Goal: Navigation & Orientation: Find specific page/section

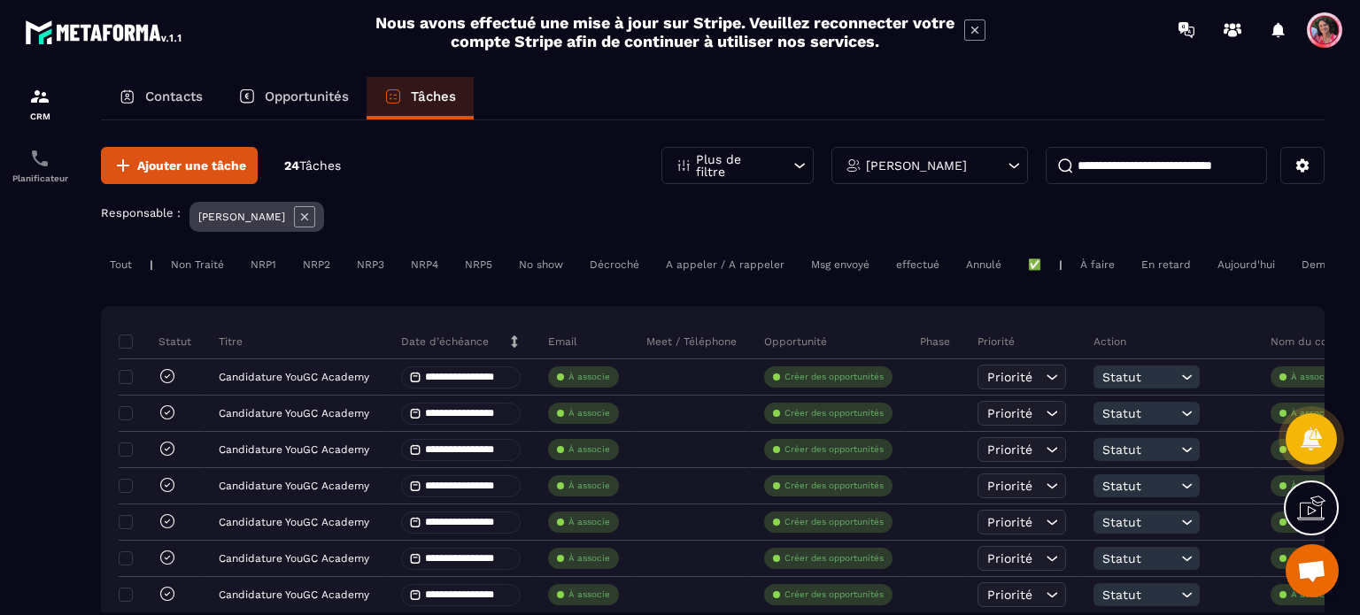
scroll to position [1996, 0]
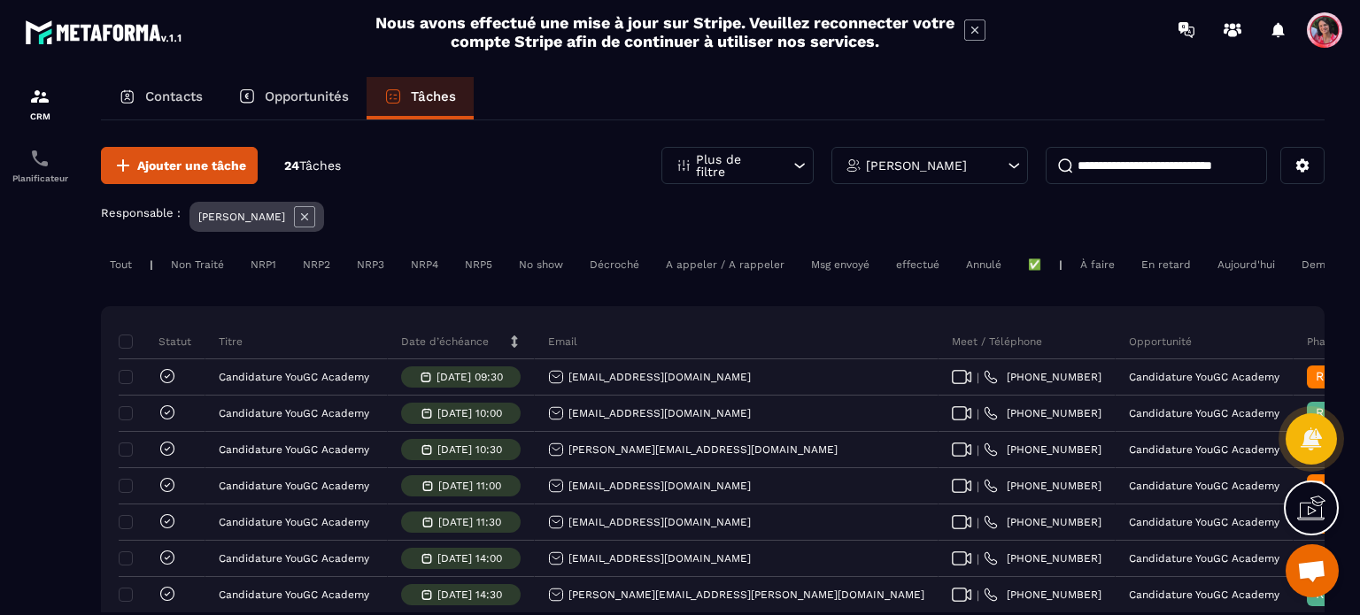
click at [1317, 570] on span "Ouvrir le chat" at bounding box center [1311, 572] width 29 height 25
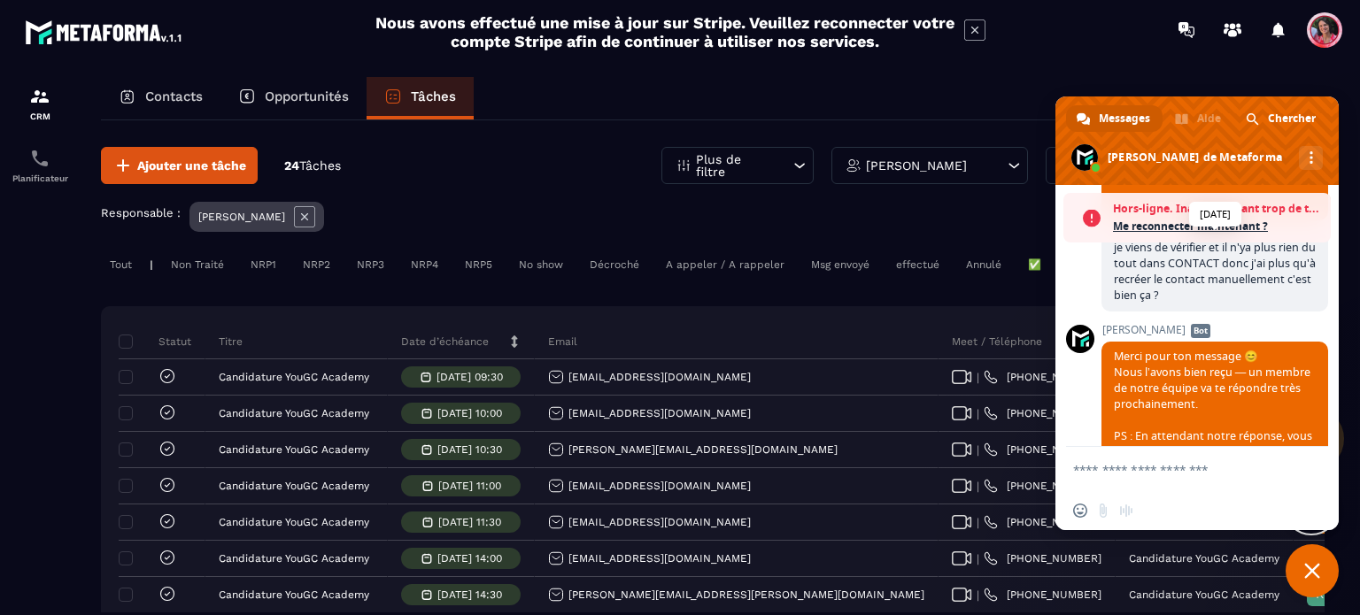
scroll to position [2054, 0]
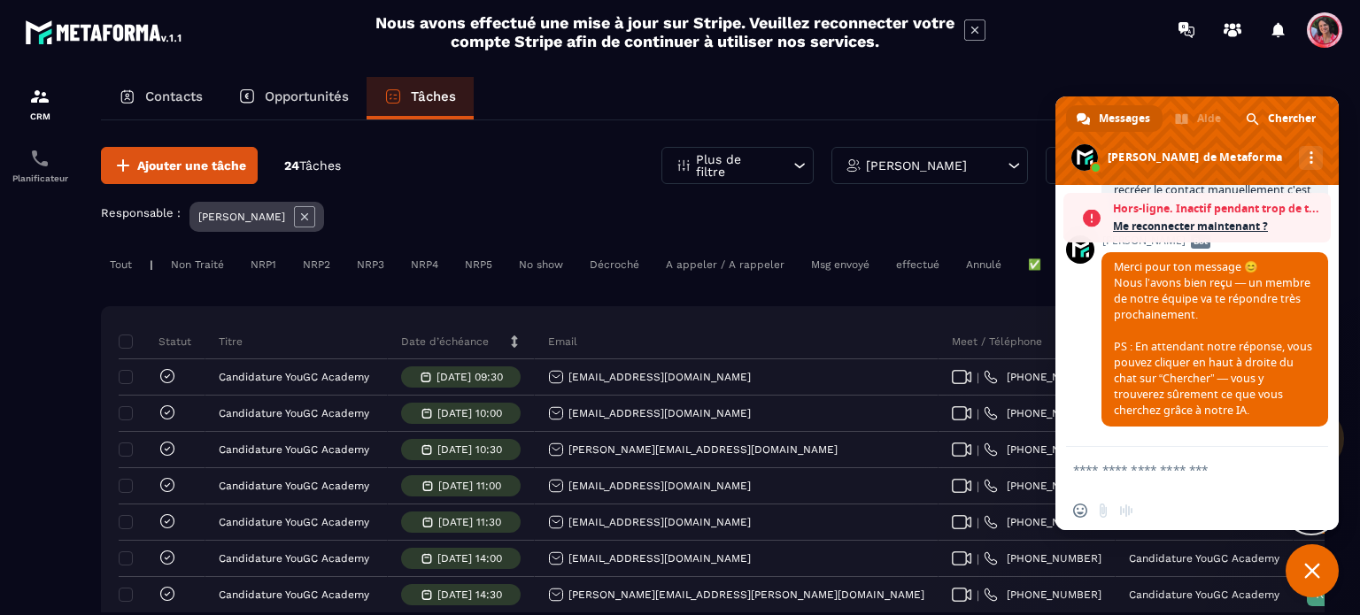
click at [1185, 65] on section "CRM Planificateur Contacts Opportunités Tâches Ajouter une tâche 24 Tâches Plus…" at bounding box center [680, 362] width 1360 height 606
click at [1179, 40] on icon at bounding box center [1186, 30] width 28 height 28
click at [1324, 569] on span "Fermer le chat" at bounding box center [1311, 570] width 53 height 53
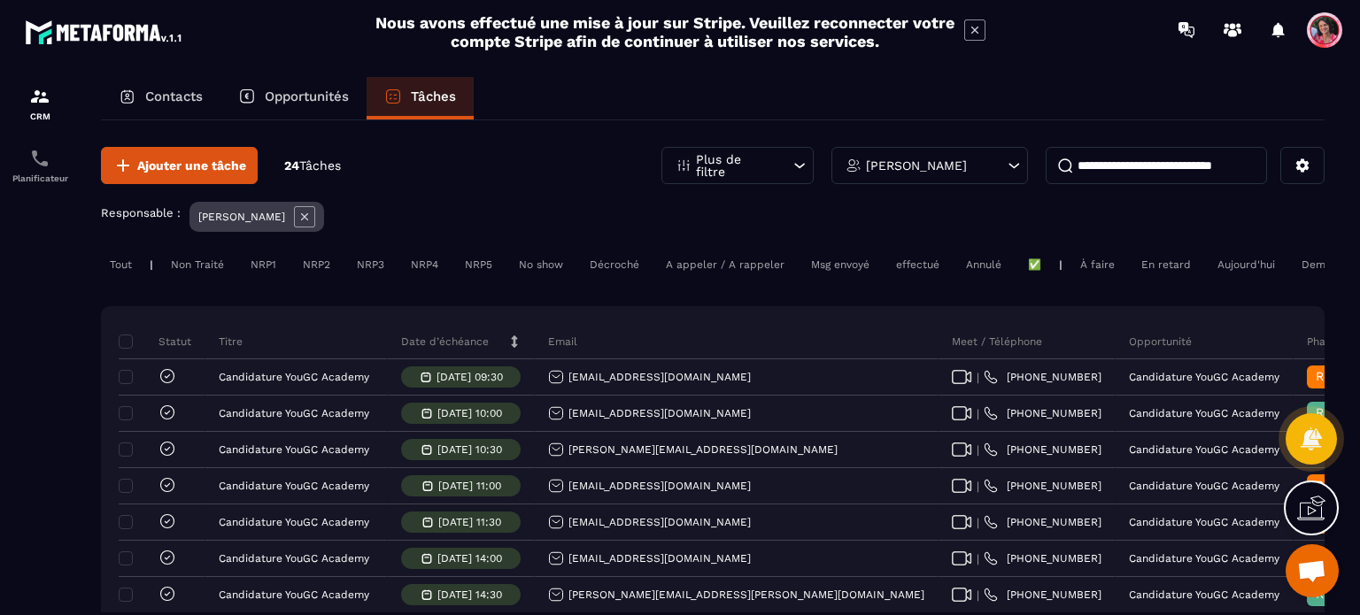
click at [160, 96] on p "Contacts" at bounding box center [174, 97] width 58 height 16
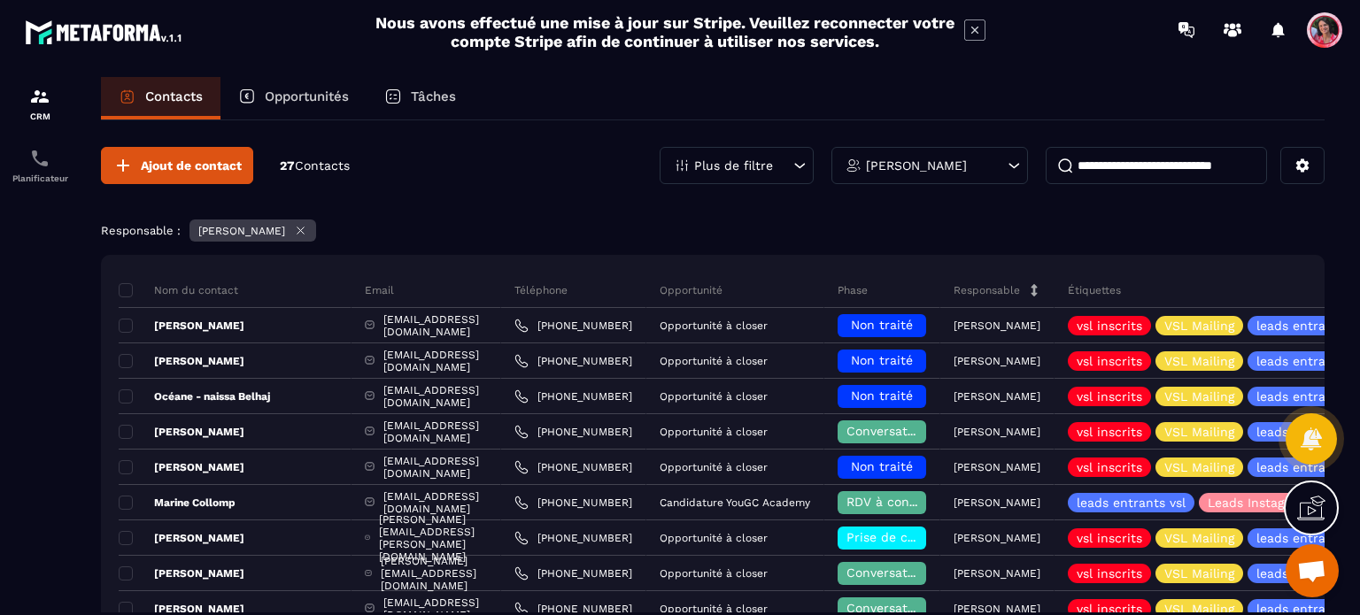
click at [312, 96] on p "Opportunités" at bounding box center [307, 97] width 84 height 16
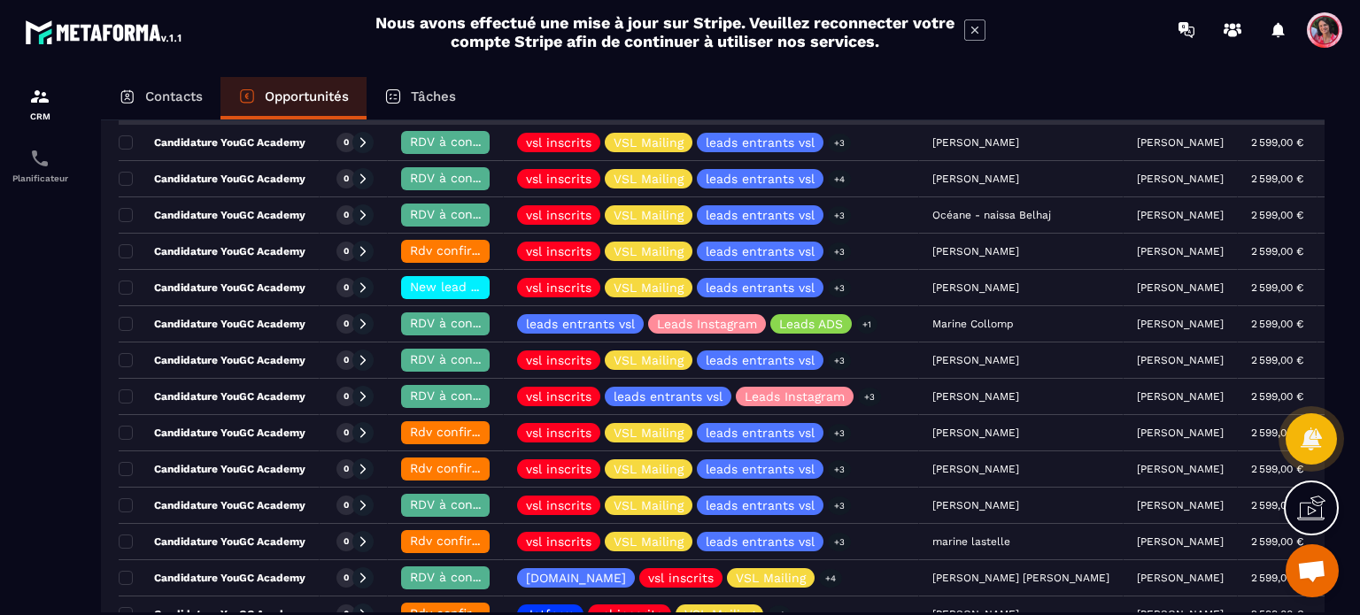
scroll to position [354, 0]
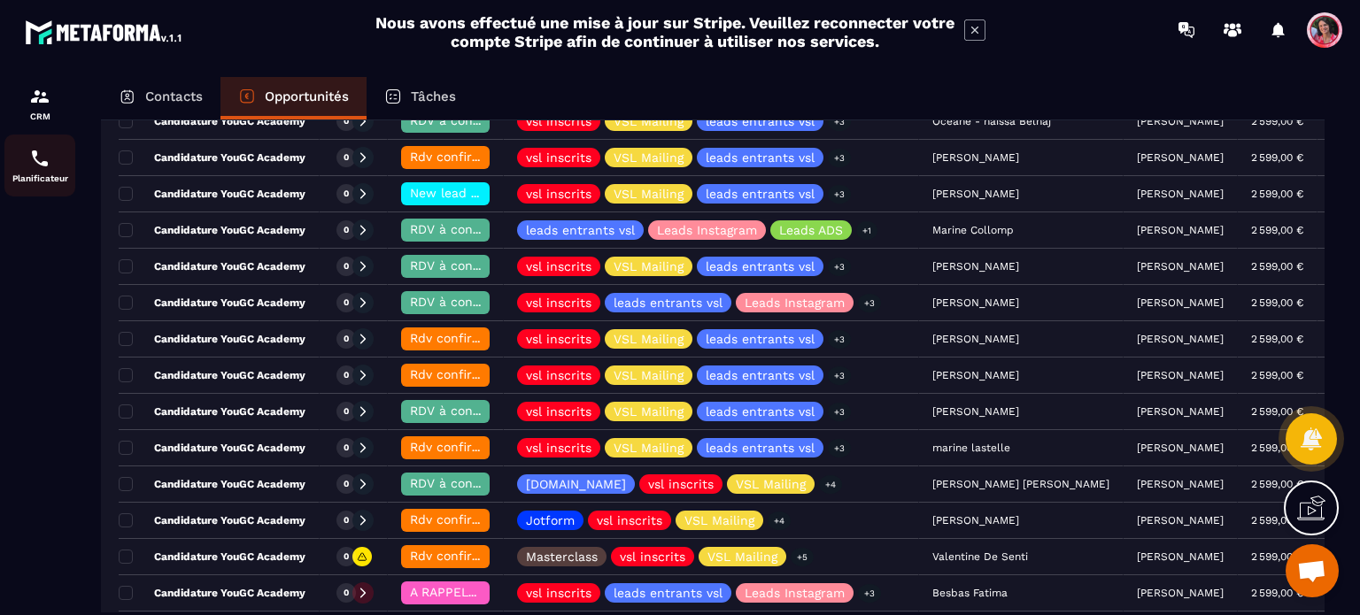
click at [35, 162] on img at bounding box center [39, 158] width 21 height 21
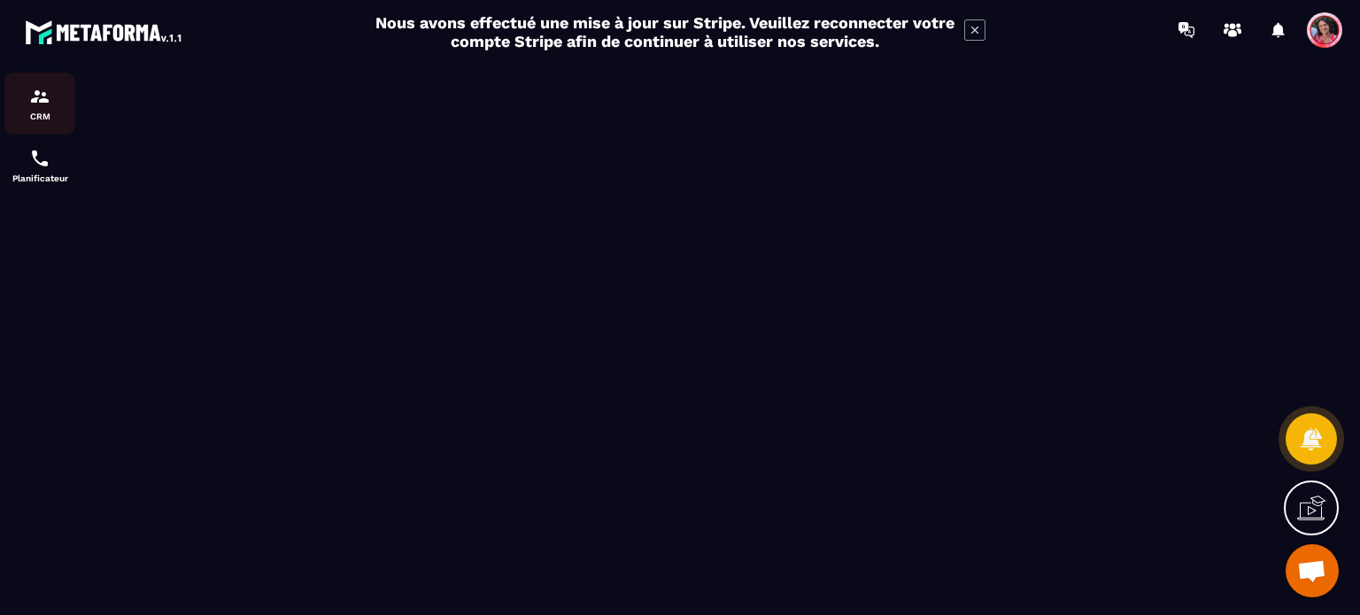
click at [55, 101] on div "CRM" at bounding box center [39, 103] width 71 height 35
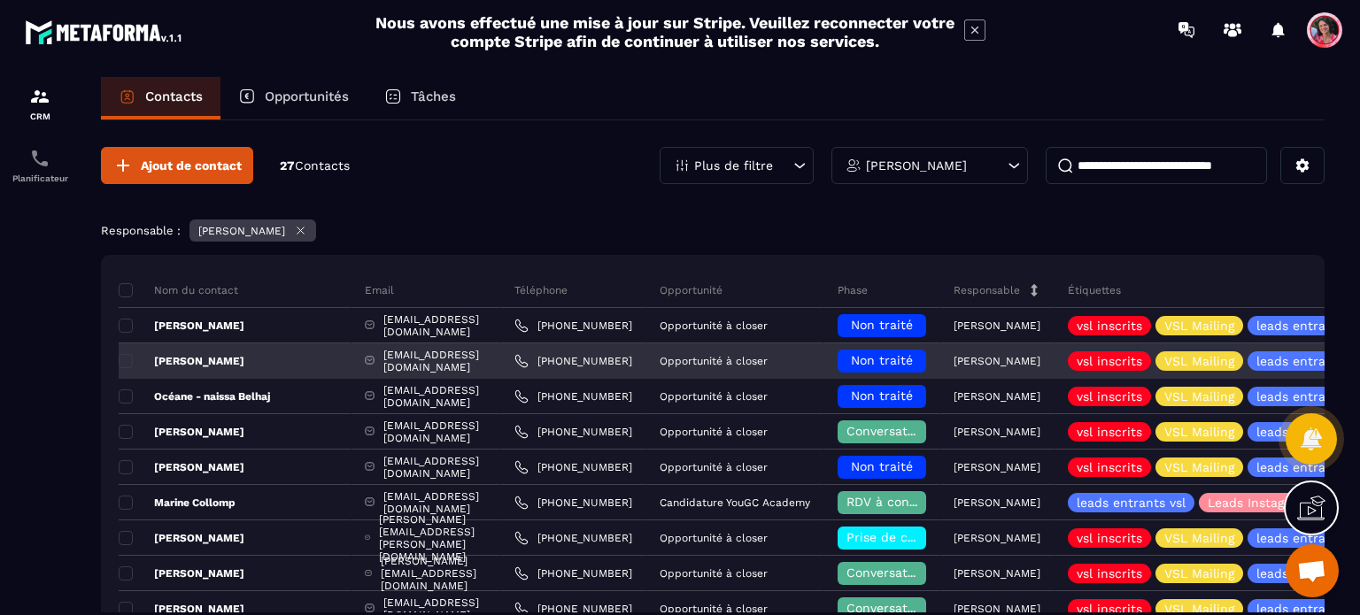
click at [244, 365] on p "[PERSON_NAME]" at bounding box center [182, 361] width 126 height 14
